Goal: Use online tool/utility: Utilize a website feature to perform a specific function

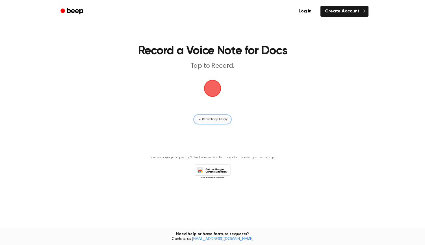
click at [201, 119] on icon "button" at bounding box center [200, 119] width 5 height 5
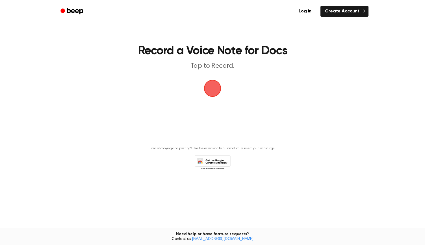
click at [216, 83] on span "button" at bounding box center [213, 89] width 16 height 16
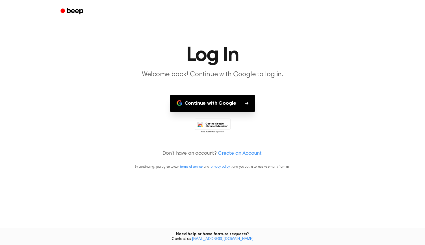
click at [215, 103] on button "Continue with Google" at bounding box center [213, 103] width 86 height 17
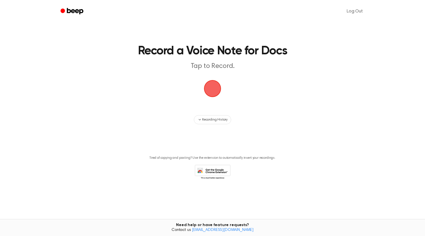
click at [211, 92] on span "button" at bounding box center [213, 89] width 16 height 16
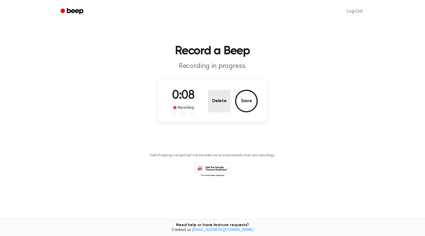
click at [219, 105] on button "Delete" at bounding box center [219, 101] width 23 height 23
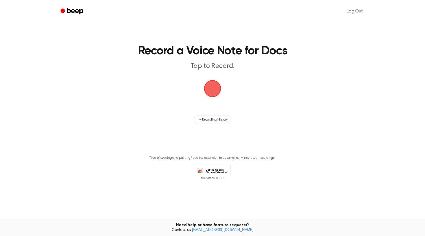
click at [213, 96] on span "button" at bounding box center [213, 89] width 16 height 16
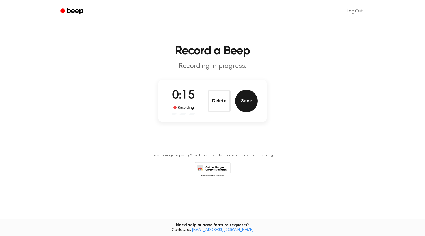
click at [245, 100] on button "Save" at bounding box center [246, 101] width 23 height 23
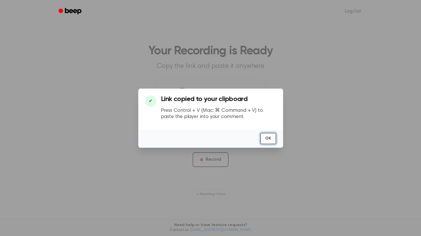
click at [266, 139] on button "OK" at bounding box center [268, 139] width 16 height 12
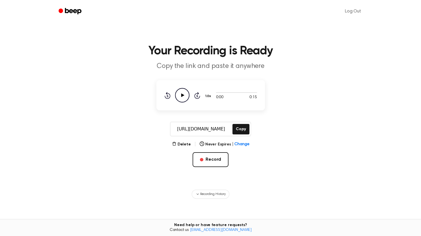
click at [181, 95] on icon at bounding box center [182, 95] width 3 height 4
click at [182, 92] on icon "Pause Audio" at bounding box center [182, 95] width 14 height 14
click at [182, 92] on icon "Play Audio" at bounding box center [182, 95] width 14 height 14
click at [198, 95] on icon "Skip 5 seconds" at bounding box center [197, 95] width 6 height 7
drag, startPoint x: 213, startPoint y: 92, endPoint x: 219, endPoint y: 92, distance: 5.4
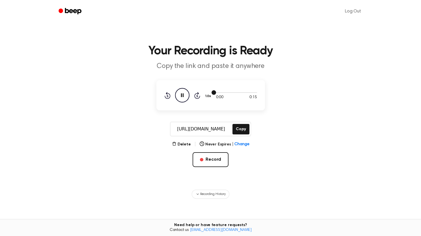
click at [219, 92] on div at bounding box center [236, 92] width 41 height 5
click at [219, 92] on div at bounding box center [236, 92] width 41 height 1
click at [243, 129] on button "Copy" at bounding box center [240, 129] width 17 height 10
